Goal: Information Seeking & Learning: Learn about a topic

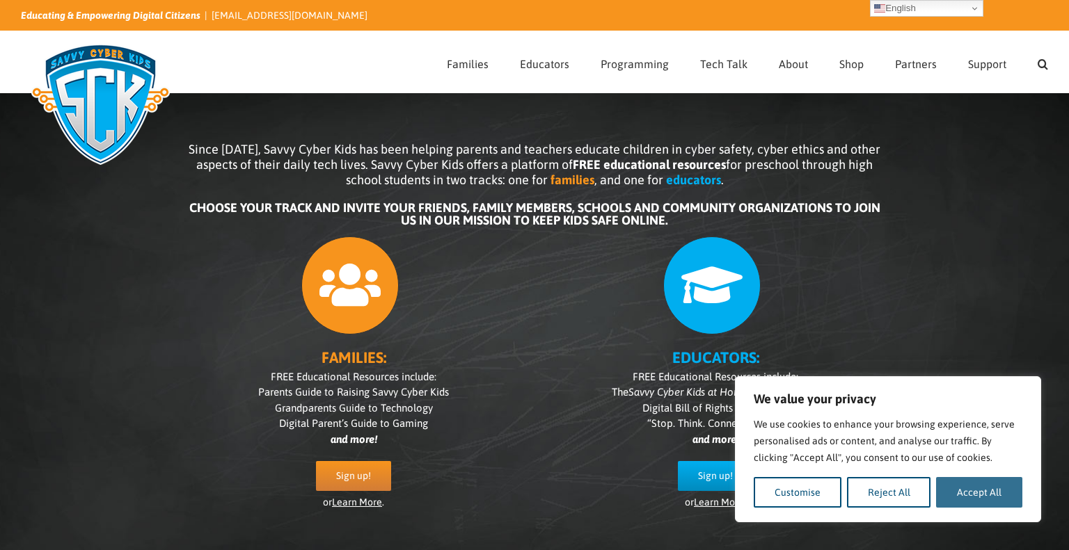
click at [972, 486] on button "Accept All" at bounding box center [979, 492] width 86 height 31
checkbox input "true"
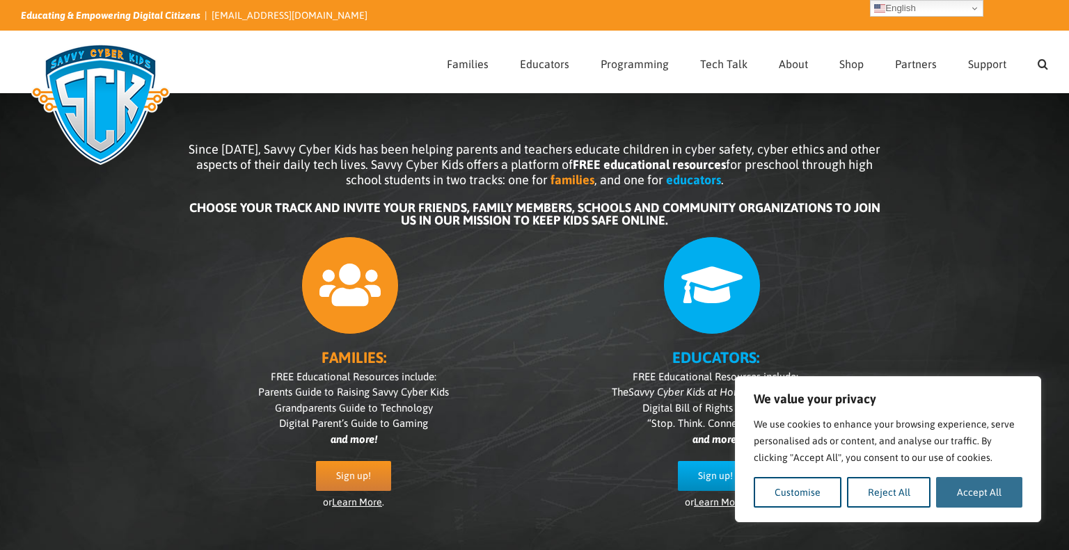
checkbox input "true"
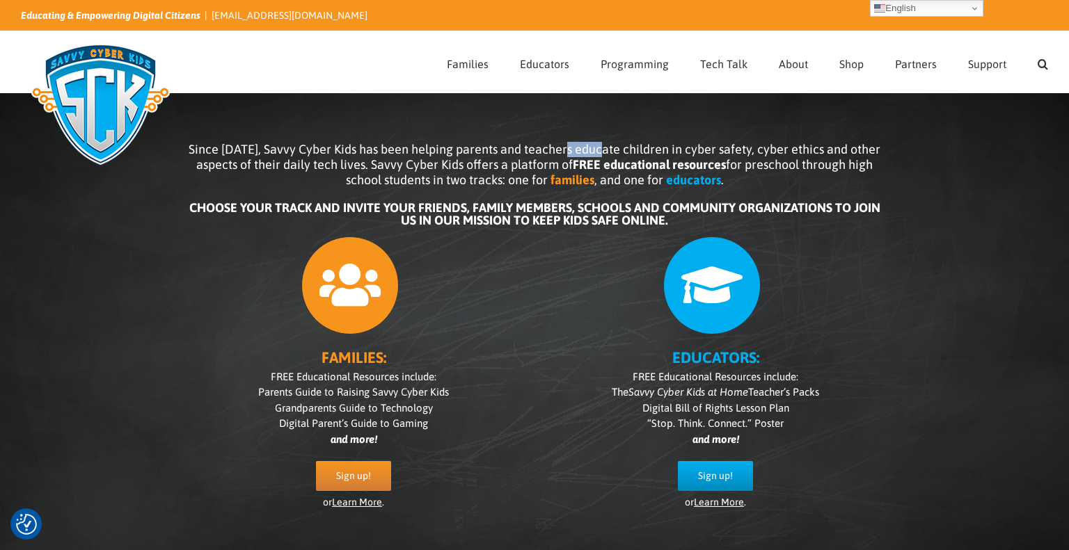
drag, startPoint x: 570, startPoint y: 145, endPoint x: 608, endPoint y: 147, distance: 37.6
click at [608, 147] on span "Since [DATE], Savvy Cyber Kids has been helping parents and teachers educate ch…" at bounding box center [535, 164] width 692 height 45
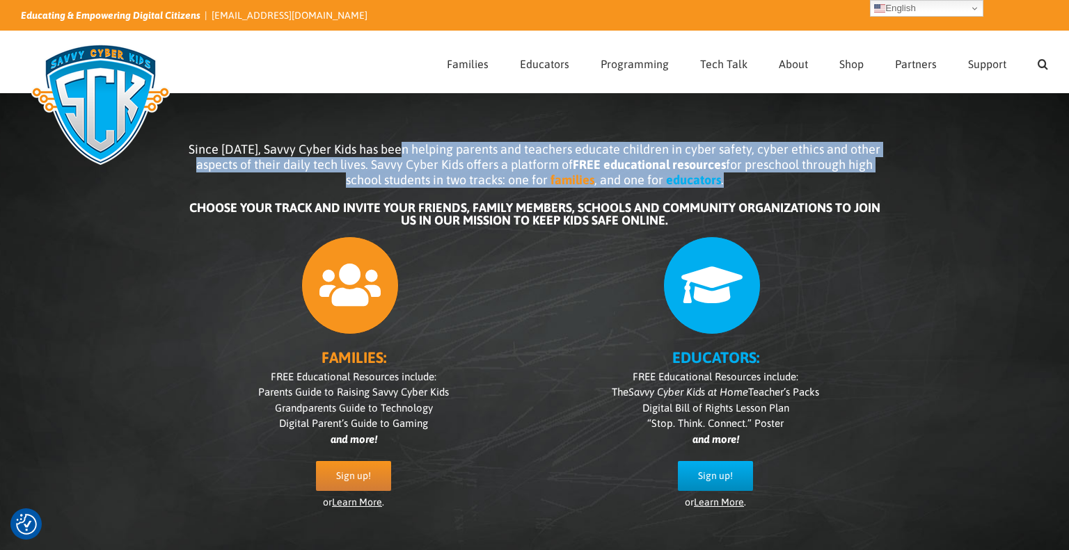
drag, startPoint x: 408, startPoint y: 145, endPoint x: 734, endPoint y: 180, distance: 327.6
click at [734, 180] on p "Since [DATE], Savvy Cyber Kids has been helping parents and teachers educate ch…" at bounding box center [535, 165] width 696 height 46
copy p "helping parents and teachers educate children in cyber safety, cyber ethics and…"
